Goal: Navigation & Orientation: Go to known website

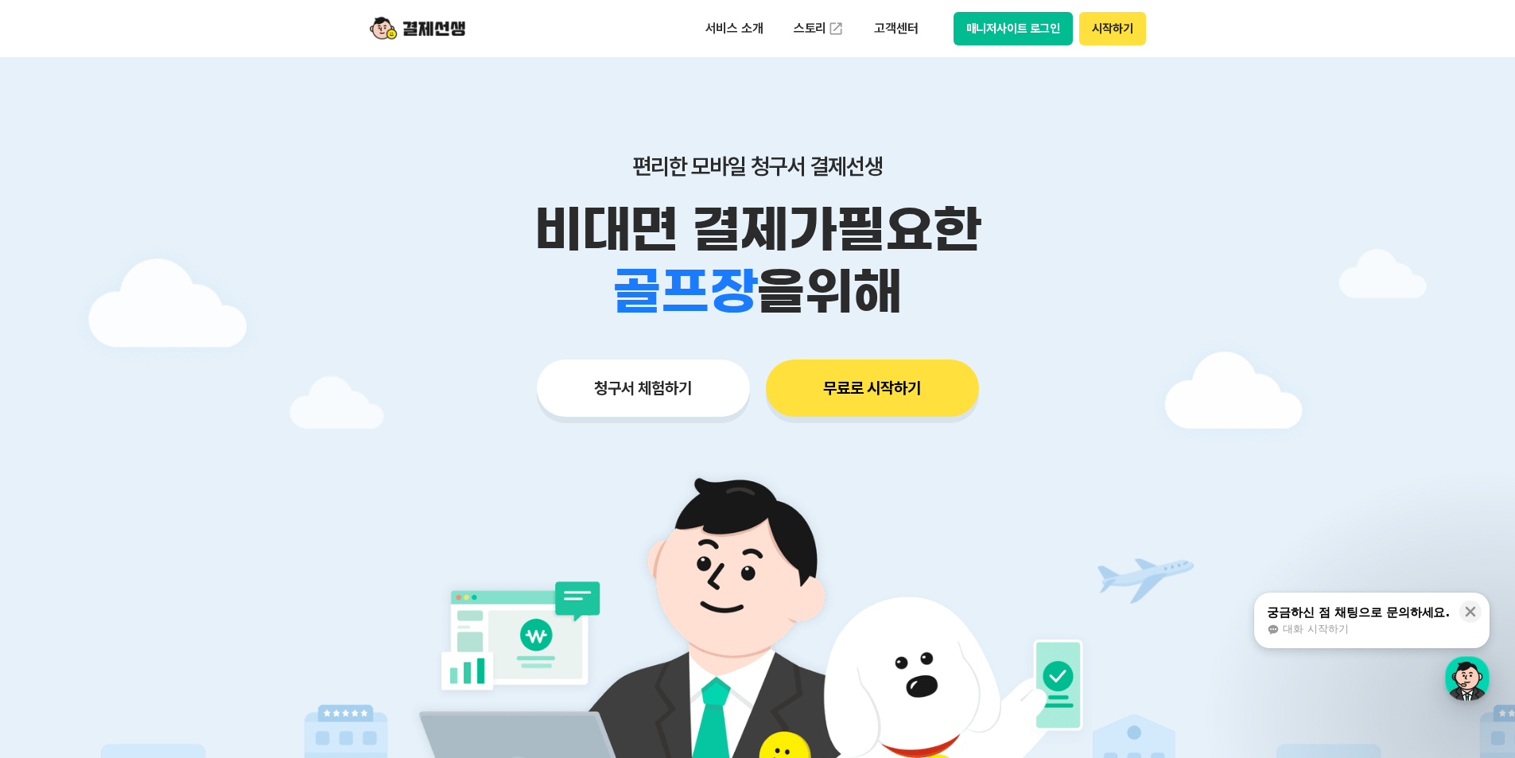
click at [1006, 27] on button "매니저사이트 로그인" at bounding box center [1014, 28] width 120 height 33
click at [1387, 410] on div at bounding box center [757, 476] width 1515 height 839
click at [1032, 26] on button "매니저사이트 로그인" at bounding box center [1014, 28] width 120 height 33
click at [1004, 30] on button "매니저사이트 로그인" at bounding box center [1014, 28] width 120 height 33
click at [1020, 25] on button "매니저사이트 로그인" at bounding box center [1014, 28] width 120 height 33
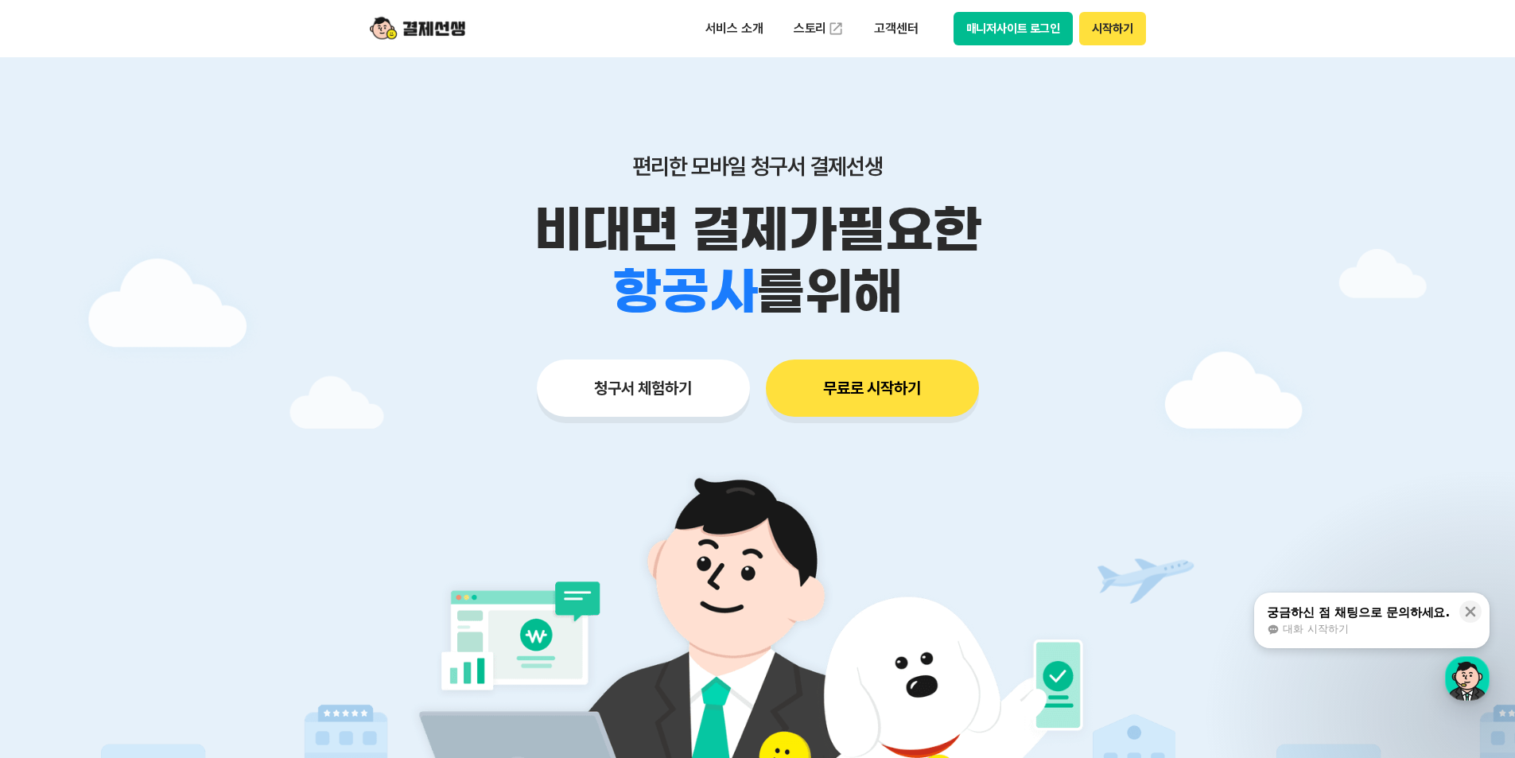
click at [313, 201] on div at bounding box center [757, 476] width 1515 height 839
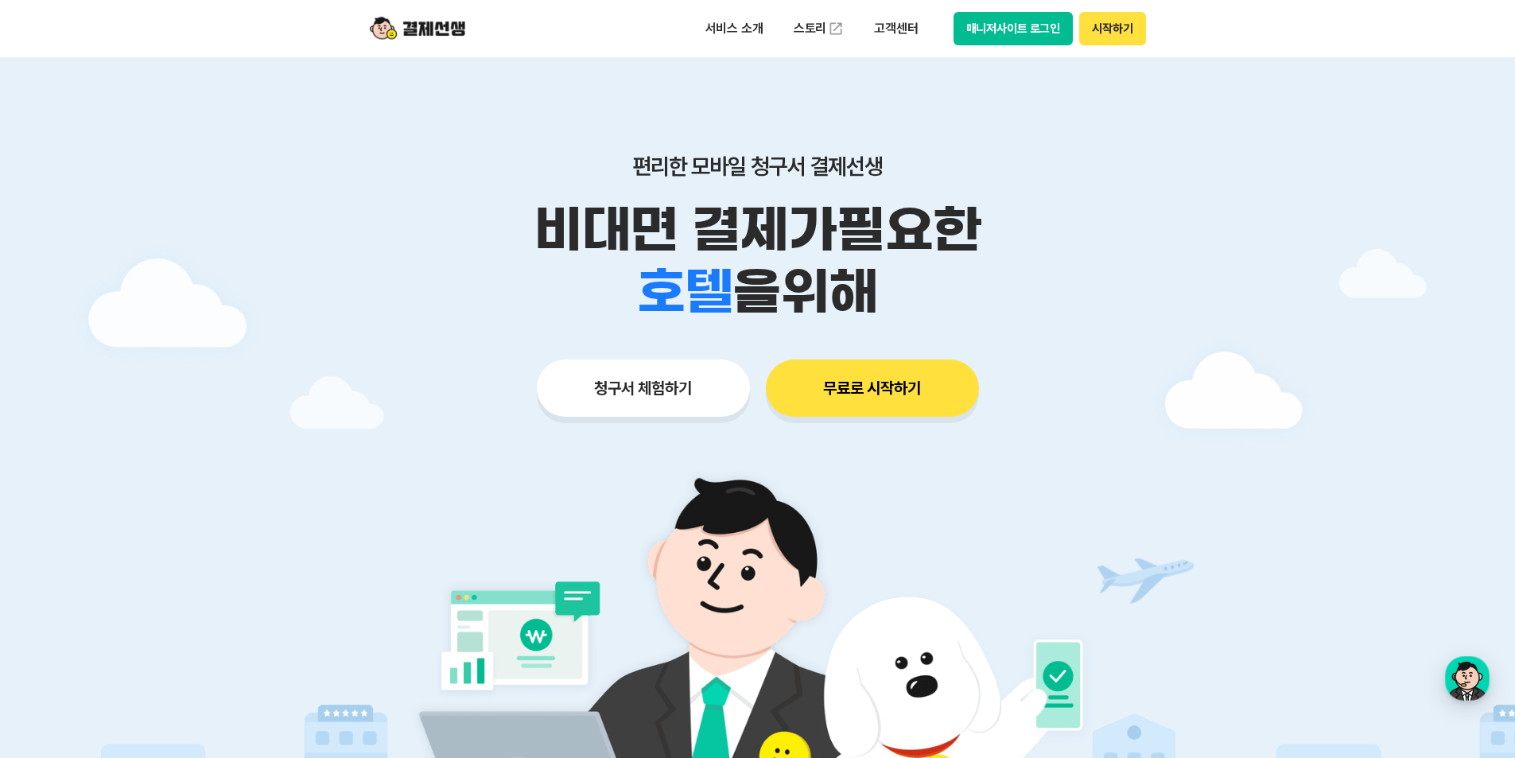
click at [1001, 27] on button "매니저사이트 로그인" at bounding box center [1014, 28] width 120 height 33
